Goal: Transaction & Acquisition: Purchase product/service

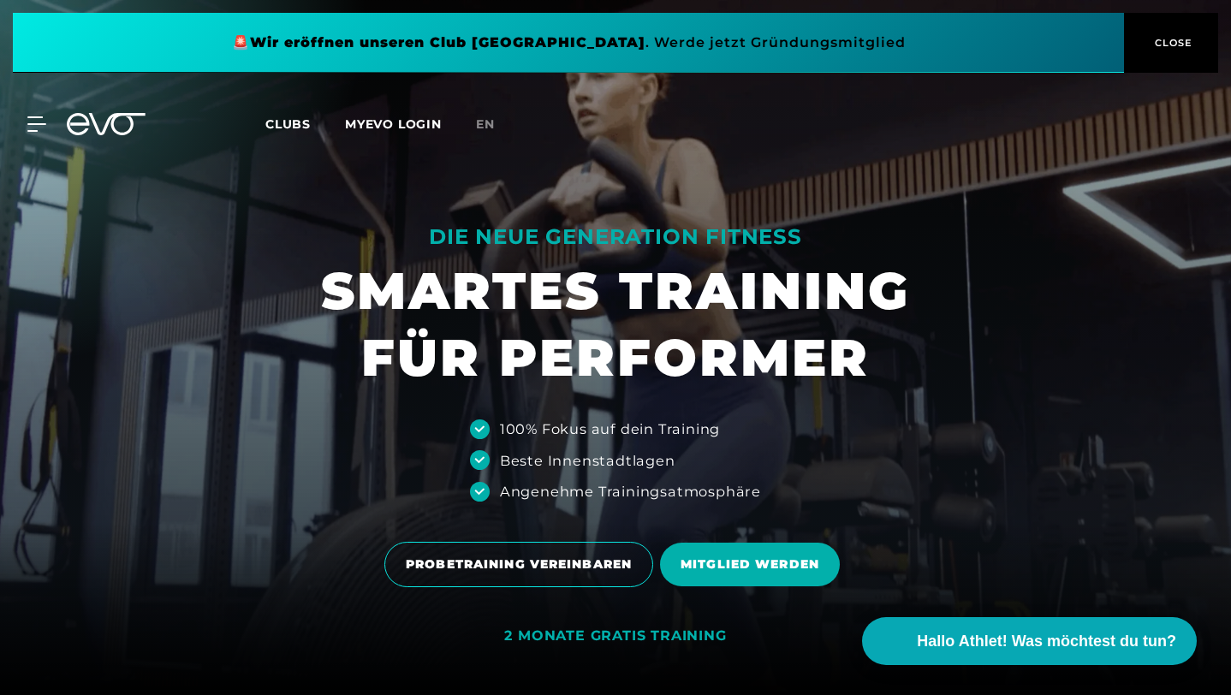
click at [1155, 44] on span "CLOSE" at bounding box center [1171, 42] width 42 height 15
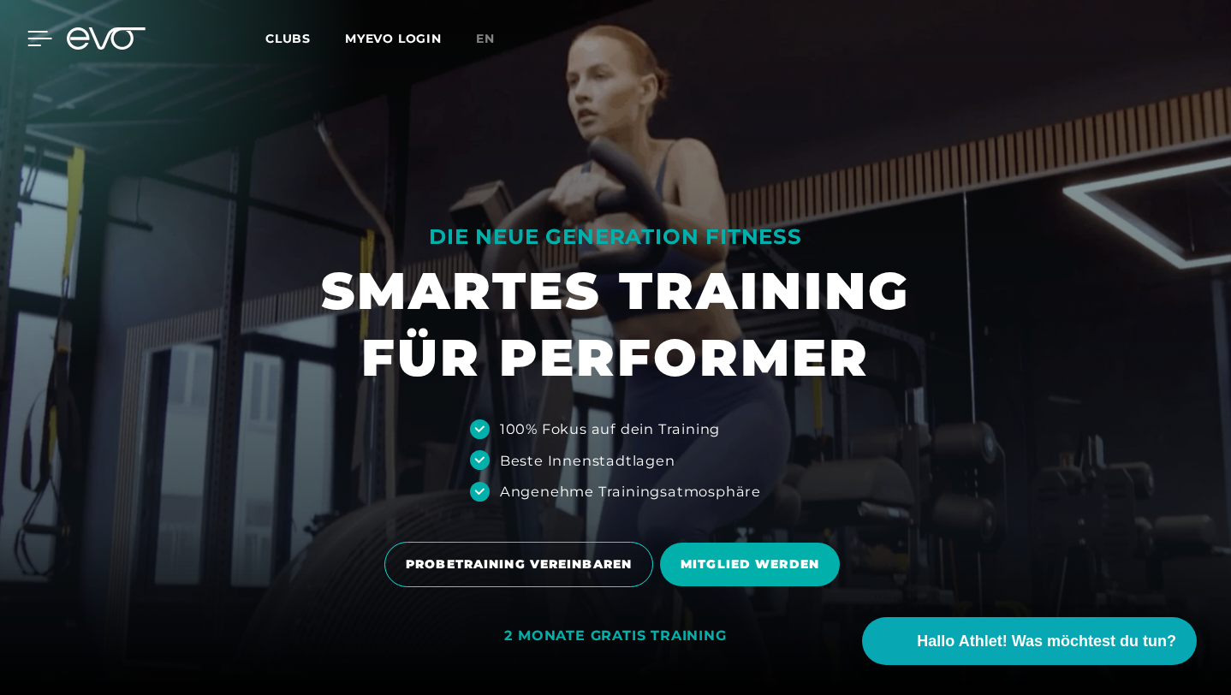
click at [33, 43] on icon at bounding box center [39, 38] width 25 height 15
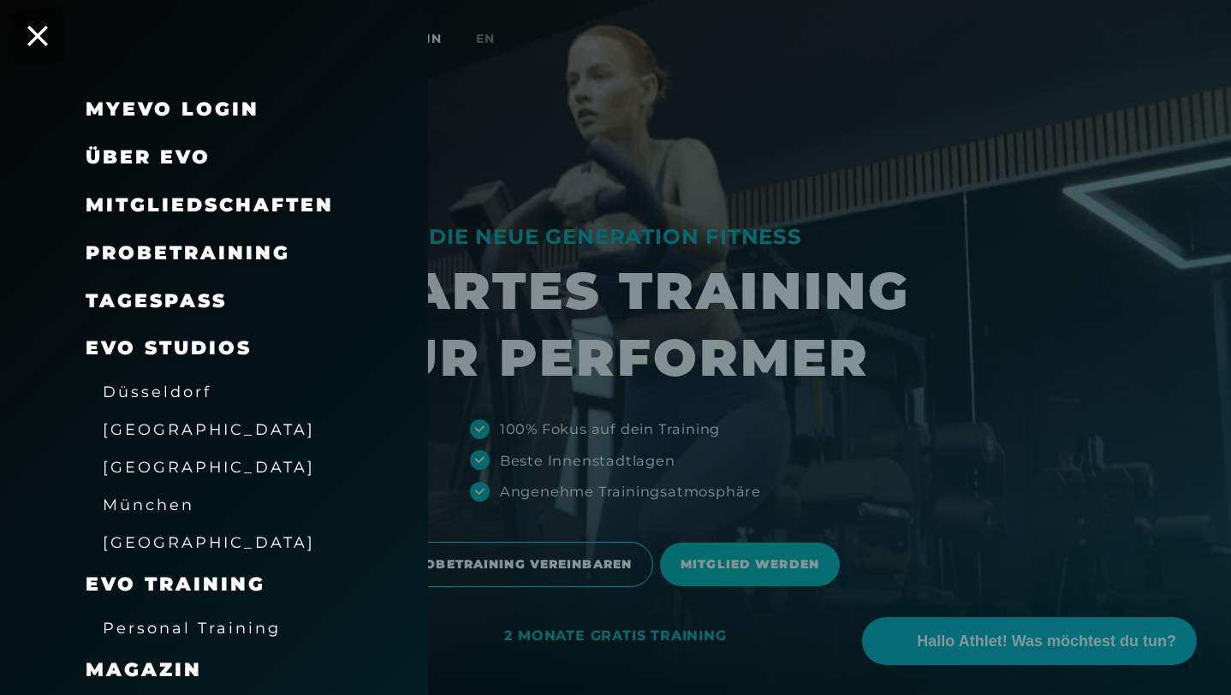
click at [179, 213] on span "Mitgliedschaften" at bounding box center [210, 204] width 248 height 23
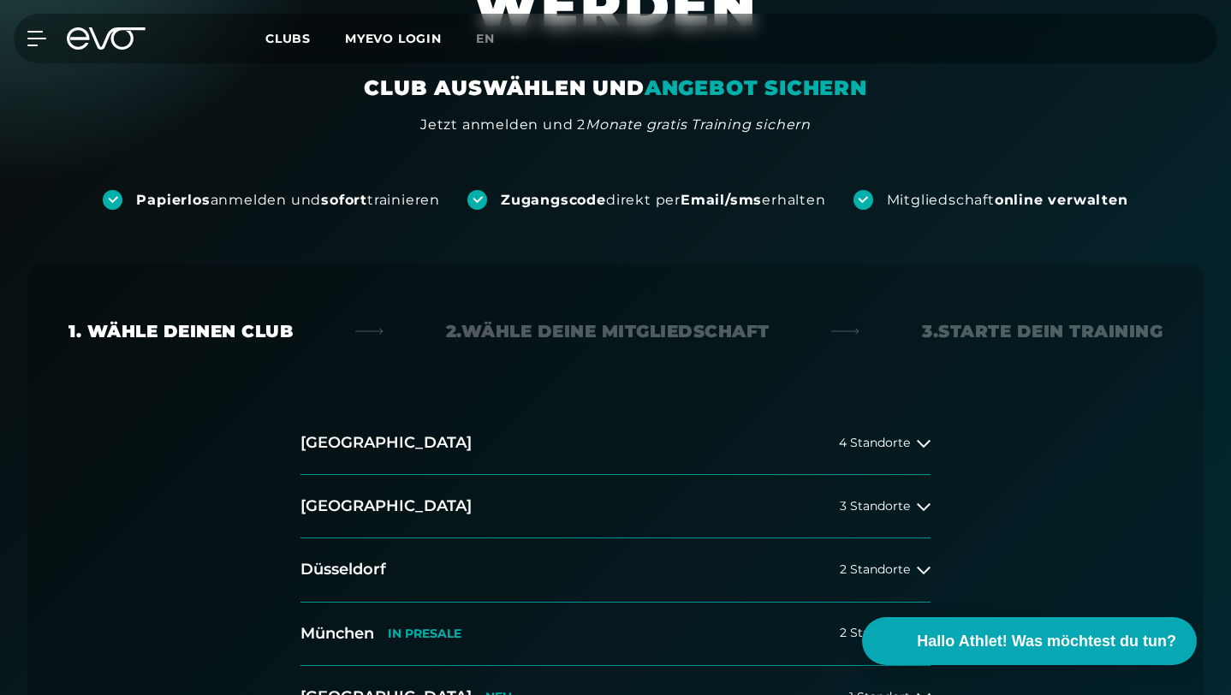
scroll to position [187, 0]
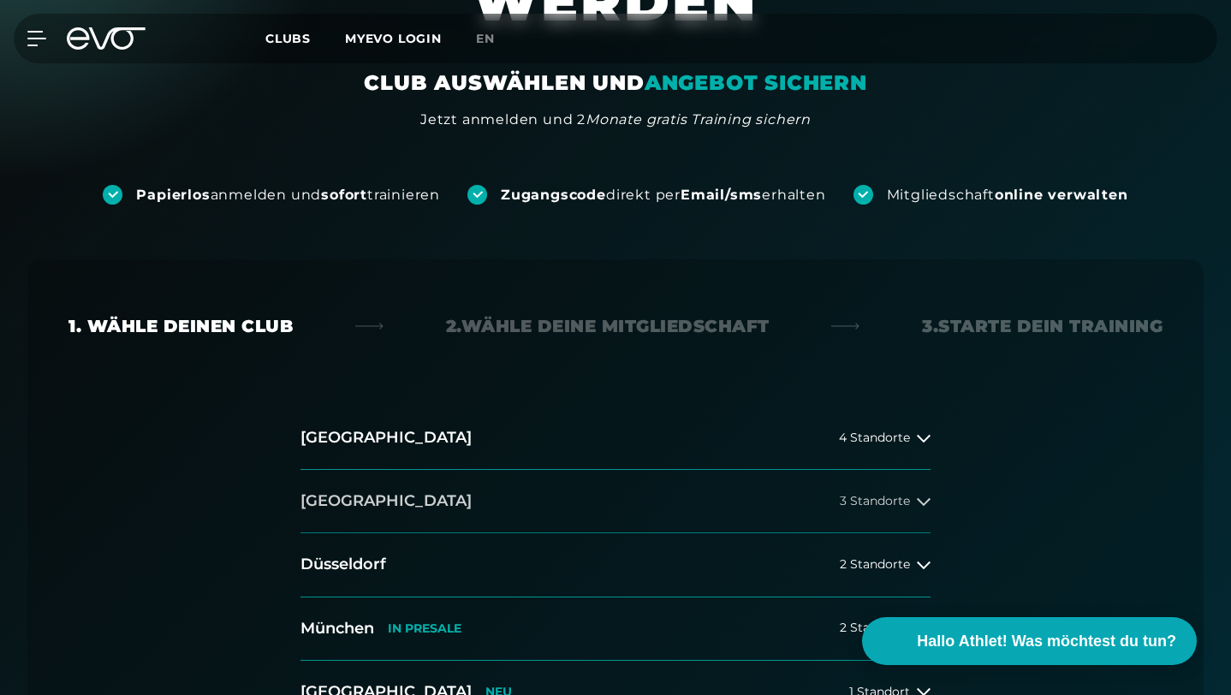
click at [329, 490] on h2 "[GEOGRAPHIC_DATA]" at bounding box center [385, 500] width 171 height 21
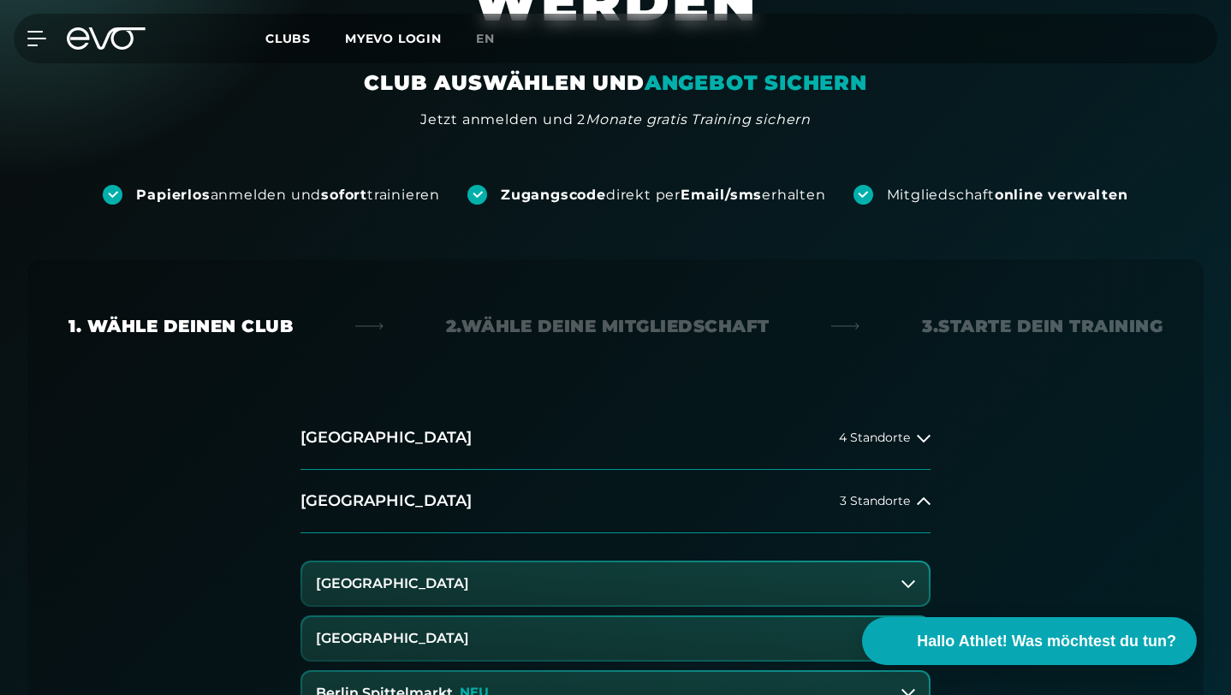
click at [443, 562] on button "[GEOGRAPHIC_DATA]" at bounding box center [615, 583] width 626 height 43
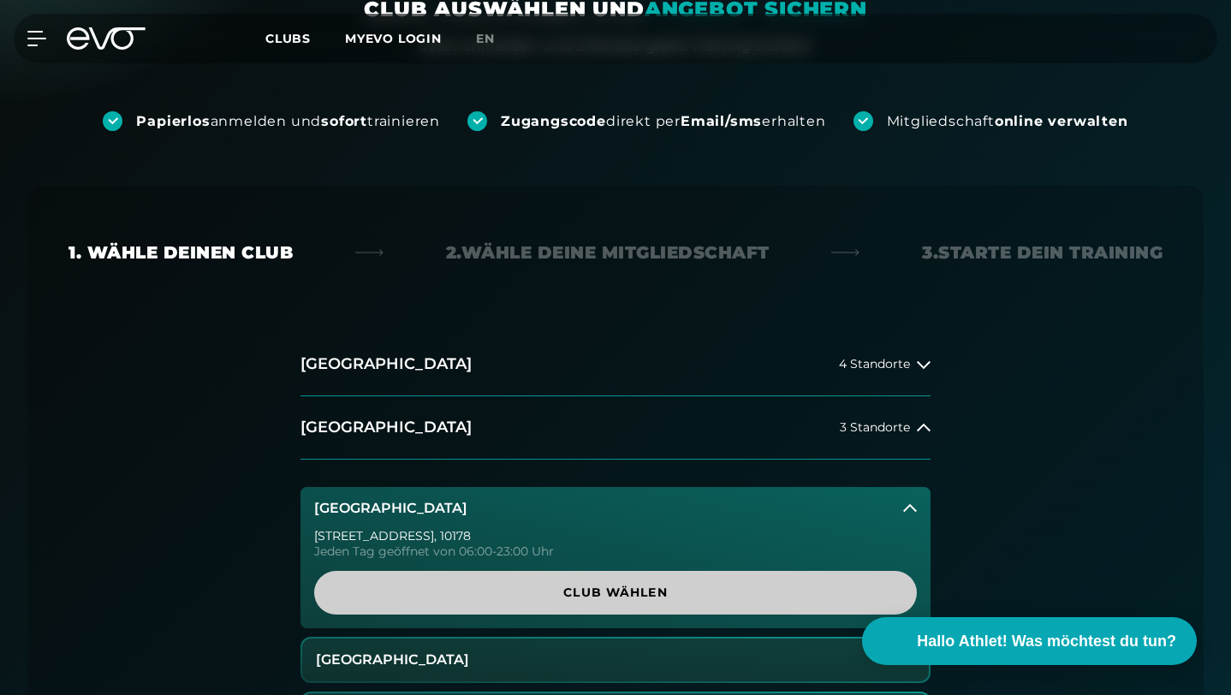
scroll to position [264, 0]
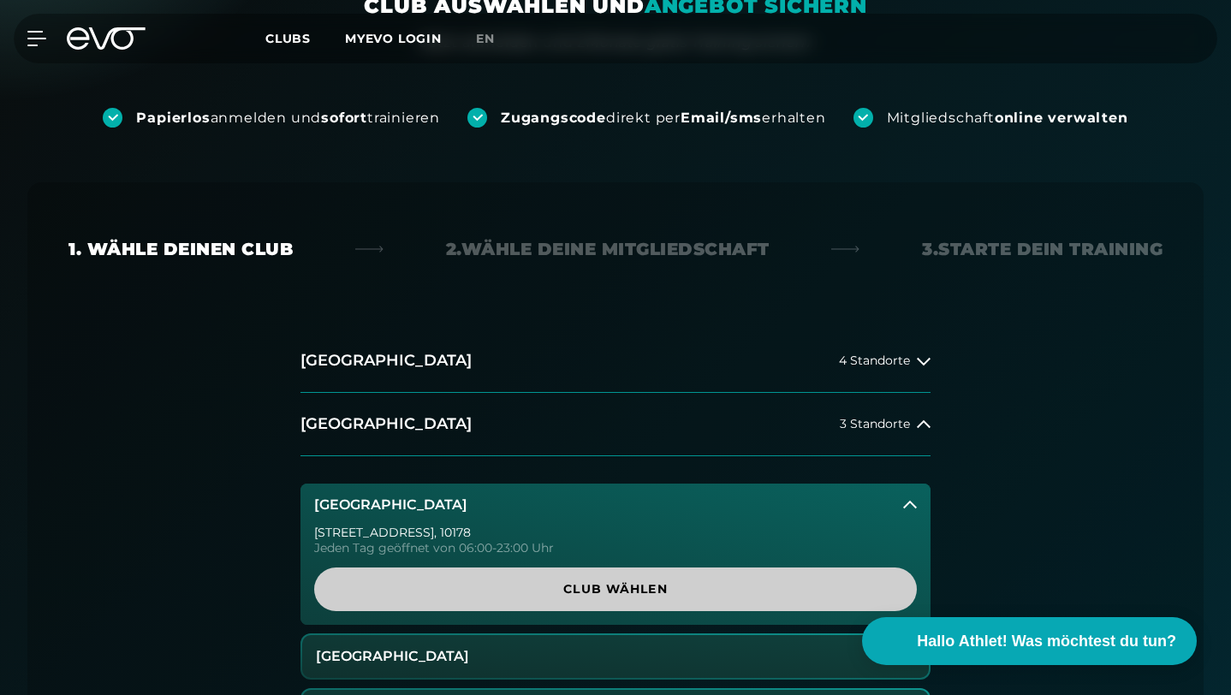
click at [567, 580] on span "Club wählen" at bounding box center [615, 589] width 561 height 18
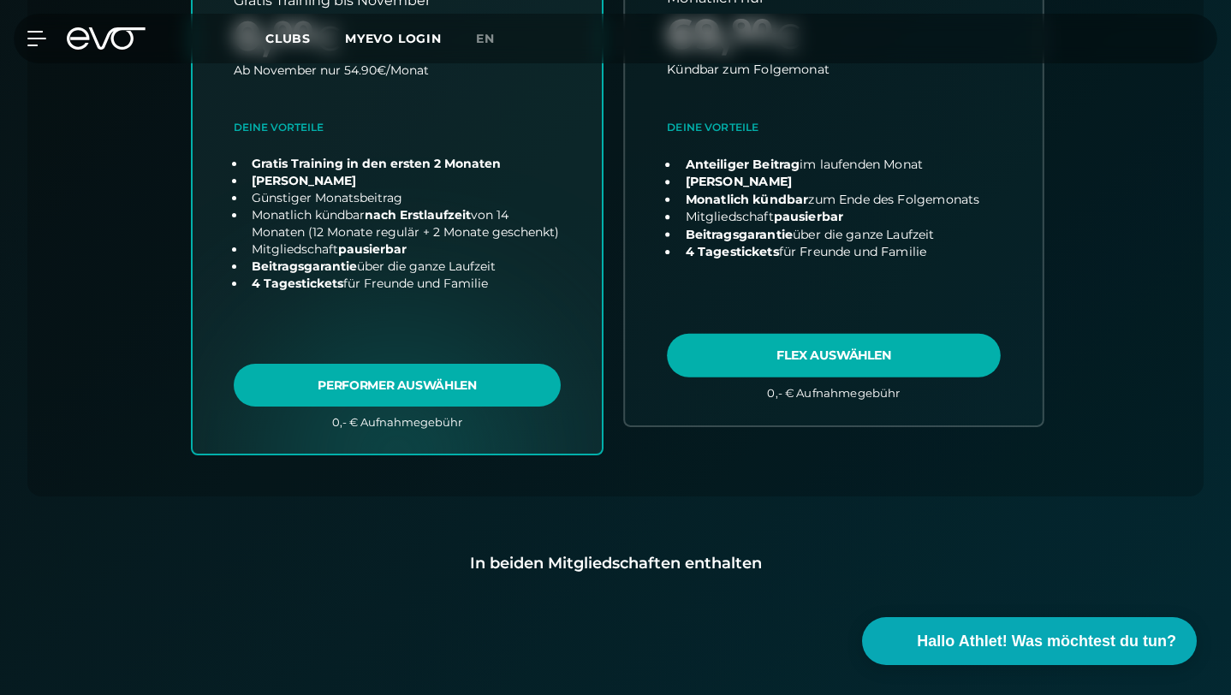
scroll to position [894, 0]
click at [807, 282] on link "choose plan" at bounding box center [834, 124] width 418 height 602
